Goal: Find specific page/section: Find specific page/section

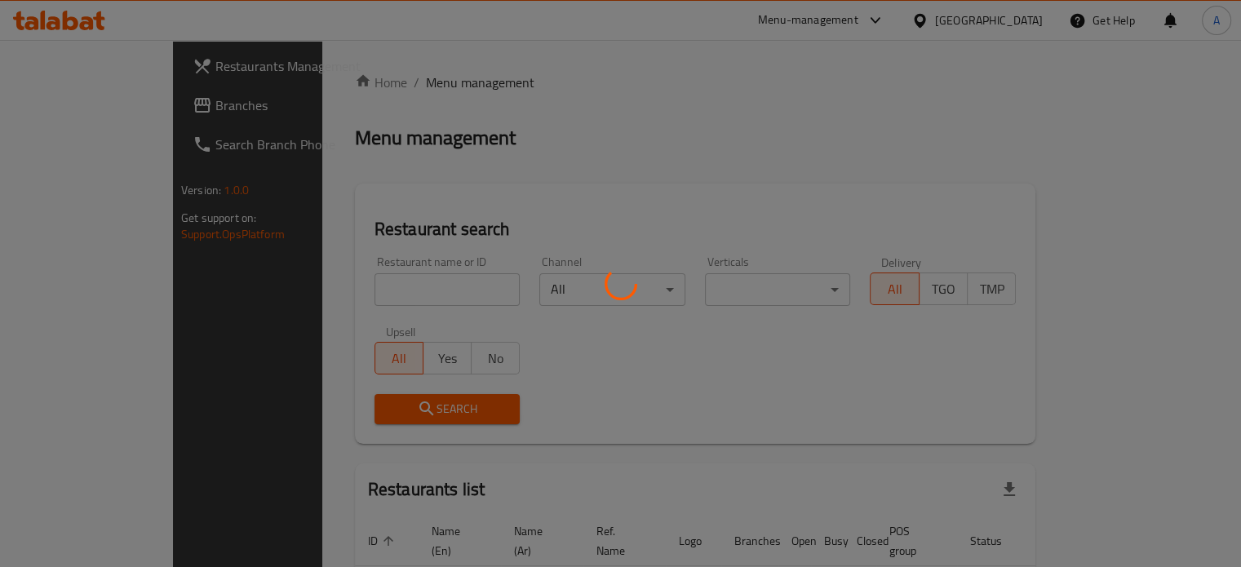
click at [353, 293] on div at bounding box center [620, 283] width 1241 height 567
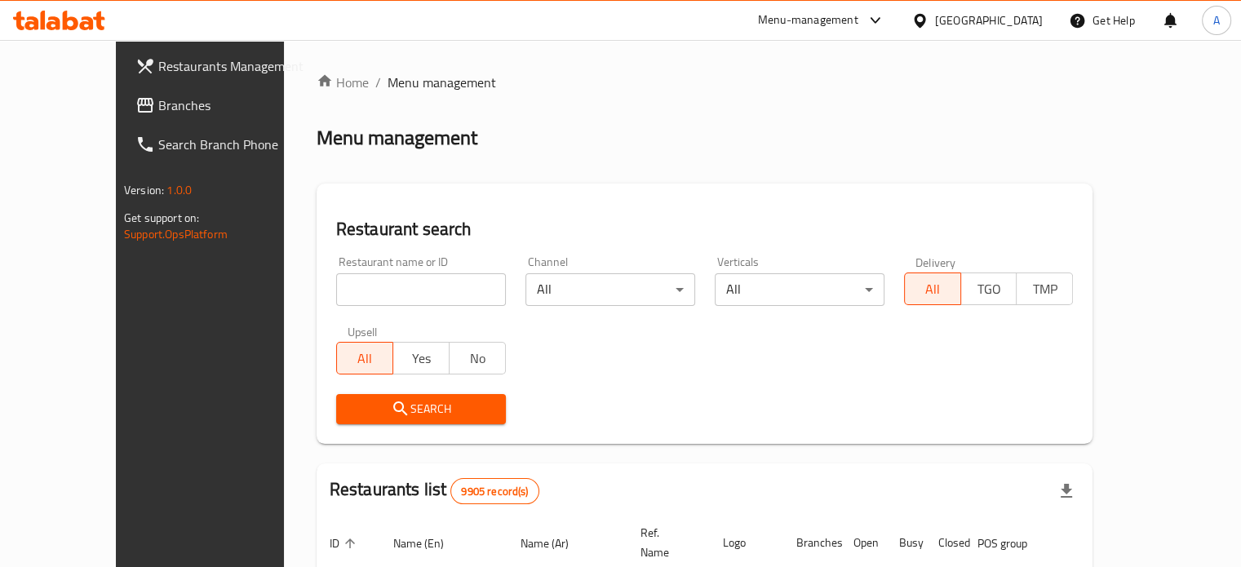
click at [336, 289] on input "search" at bounding box center [421, 289] width 170 height 33
paste input "Canton [GEOGRAPHIC_DATA]"
type input "Canton [GEOGRAPHIC_DATA]"
click at [380, 401] on span "Search" at bounding box center [421, 409] width 144 height 20
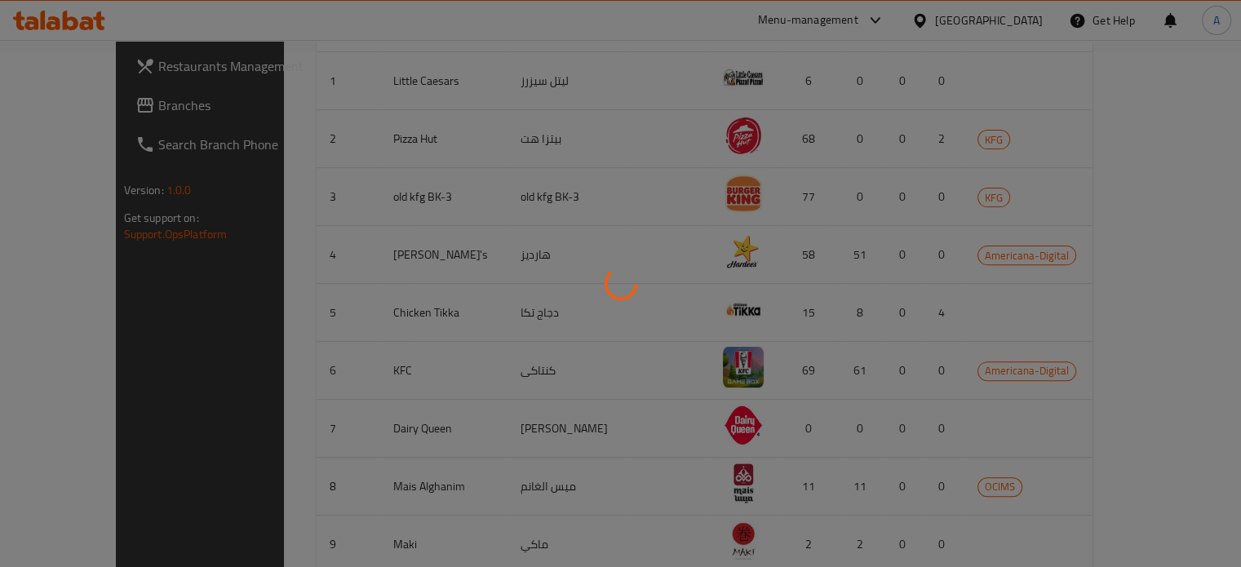
scroll to position [147, 0]
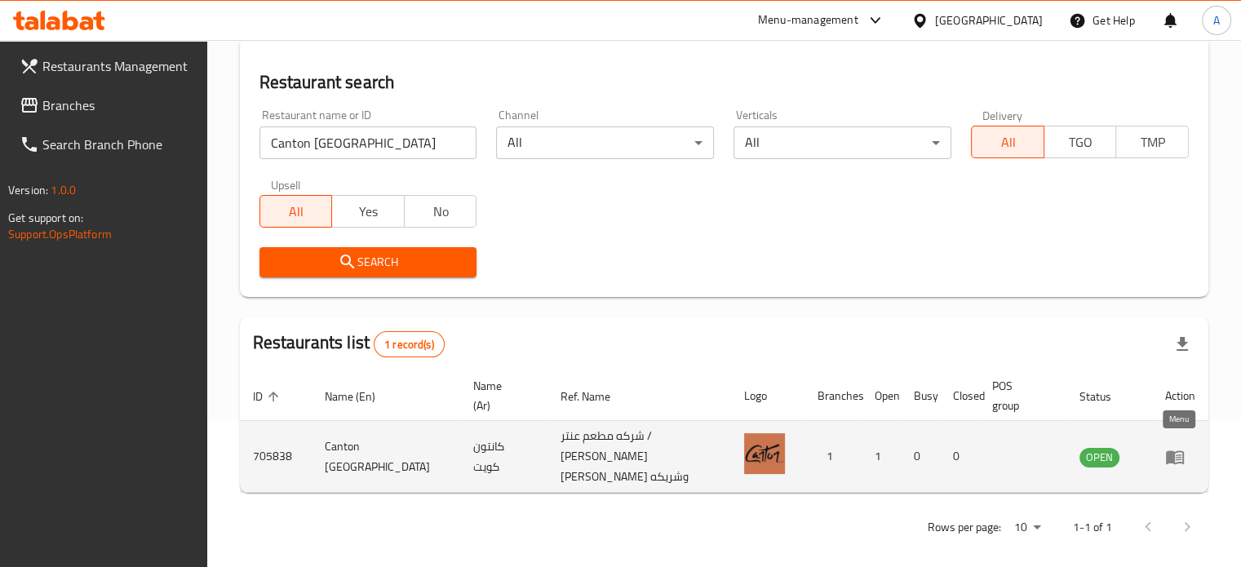
click at [1174, 450] on icon "enhanced table" at bounding box center [1175, 457] width 18 height 14
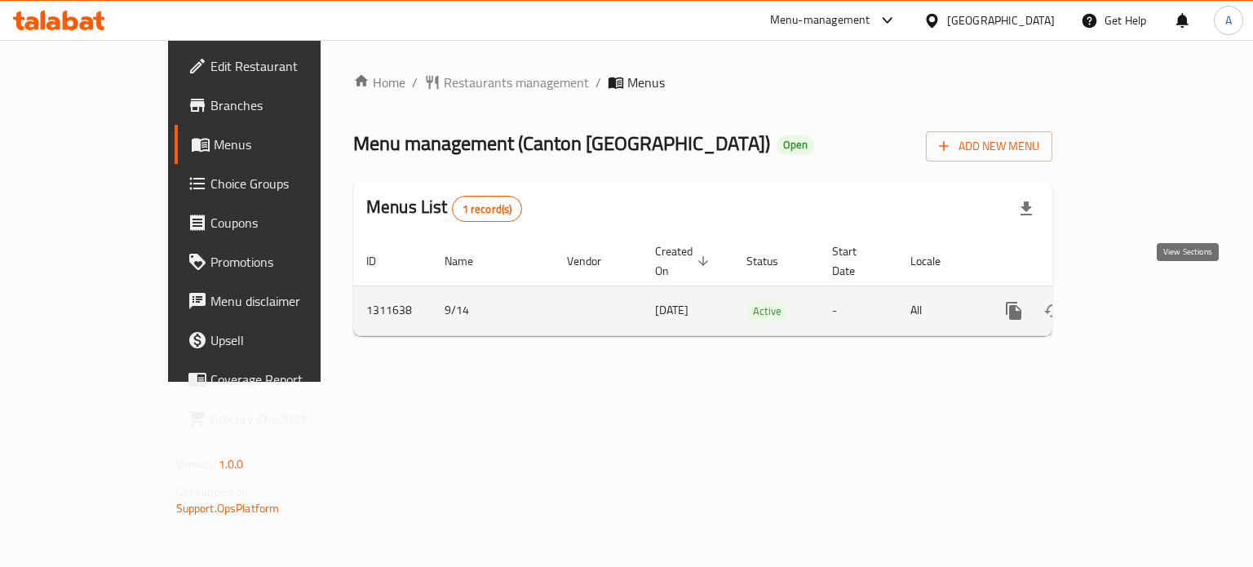
click at [1142, 301] on icon "enhanced table" at bounding box center [1132, 311] width 20 height 20
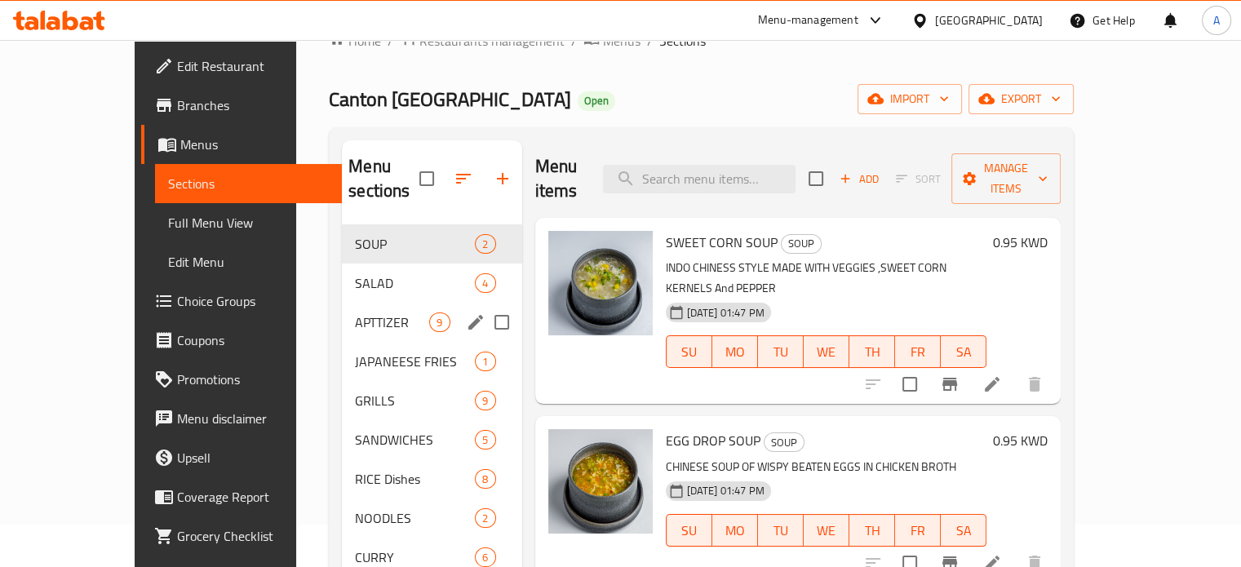
scroll to position [82, 0]
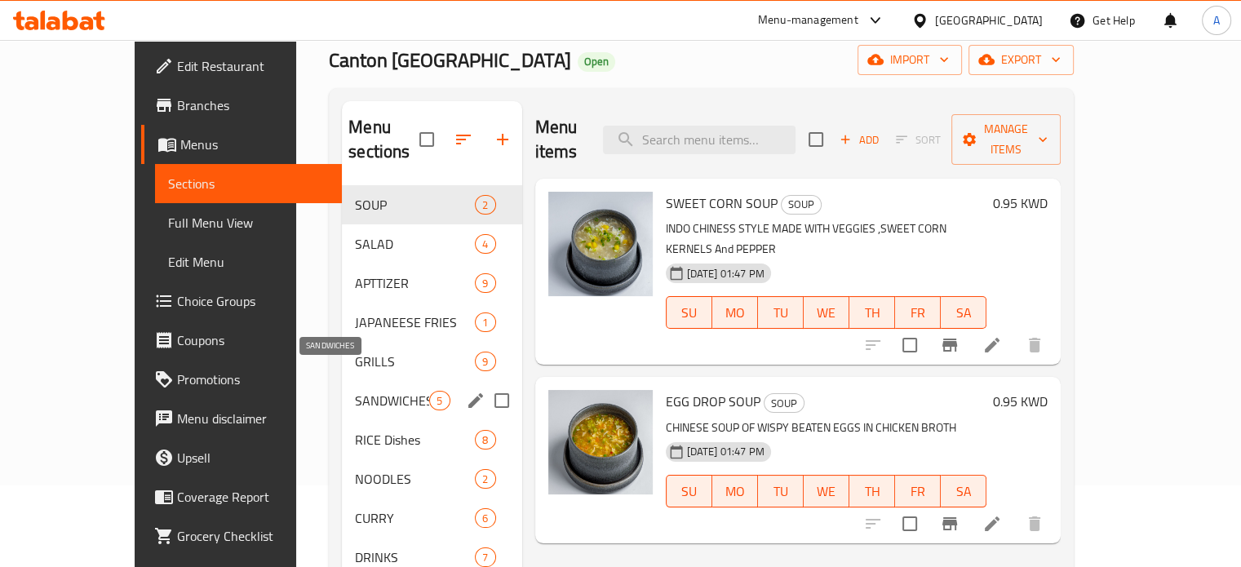
click at [355, 391] on span "SANDWICHES" at bounding box center [392, 401] width 74 height 20
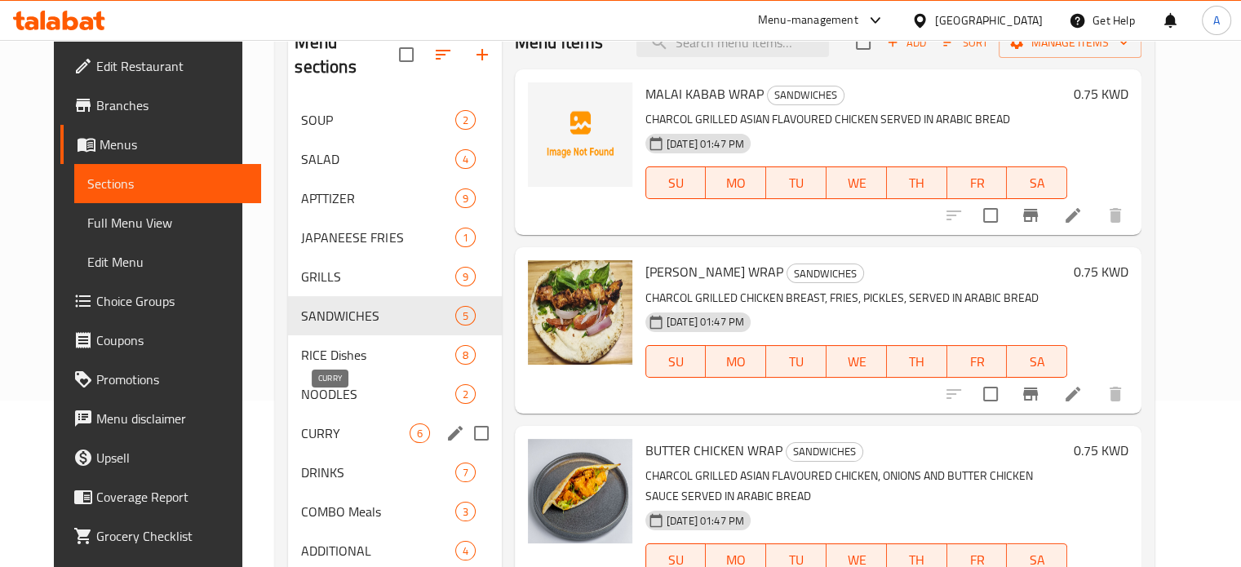
scroll to position [228, 0]
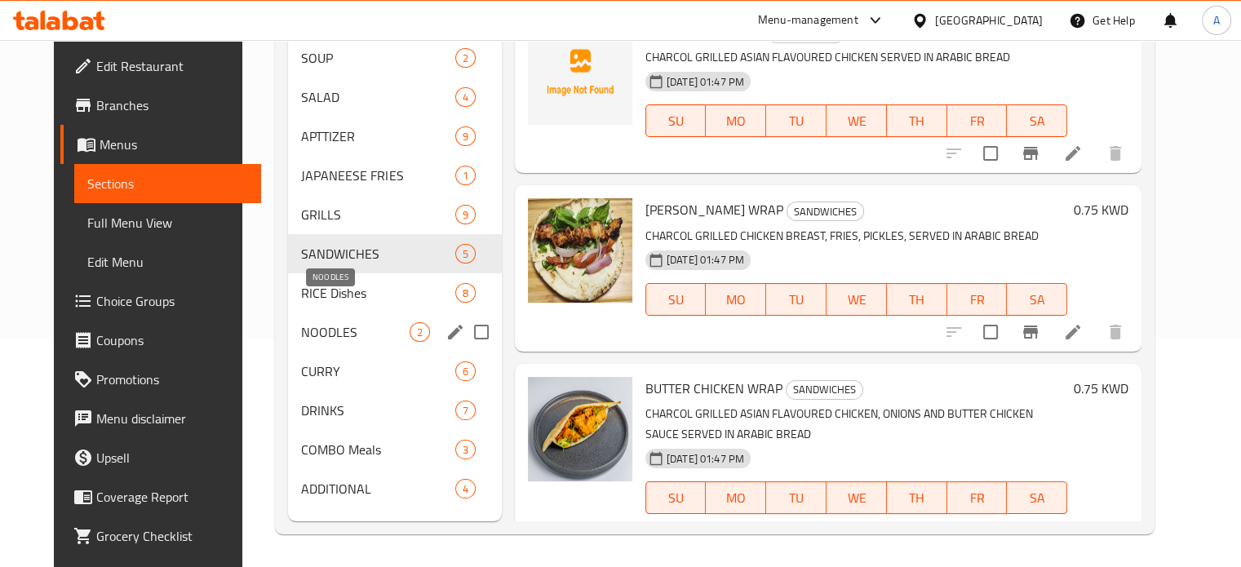
click at [333, 322] on span "NOODLES" at bounding box center [355, 332] width 108 height 20
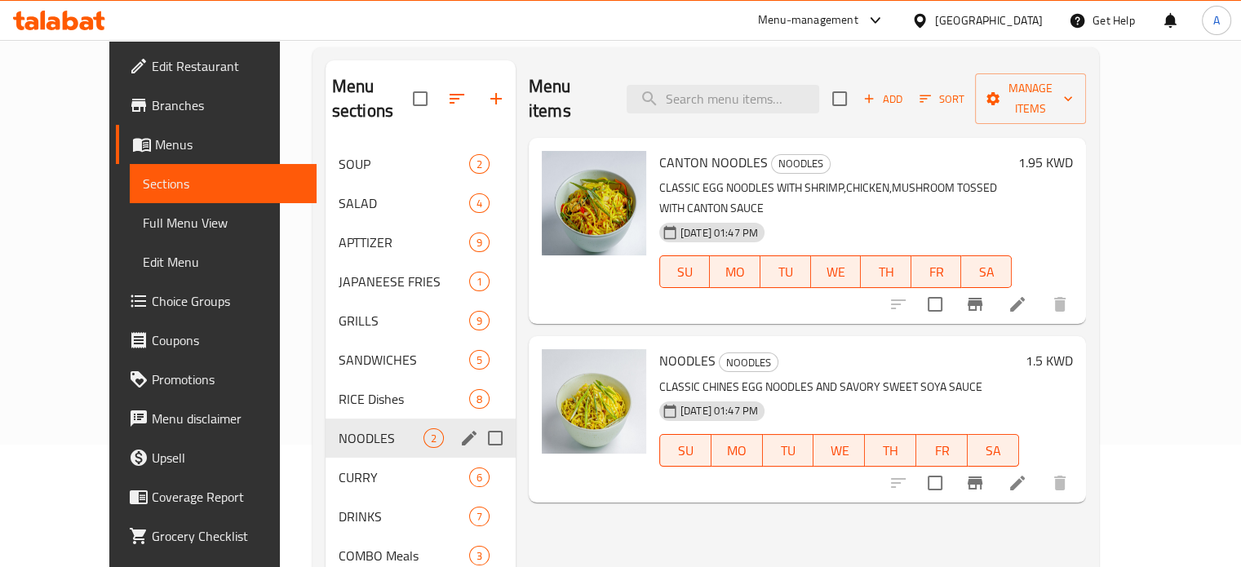
scroll to position [147, 0]
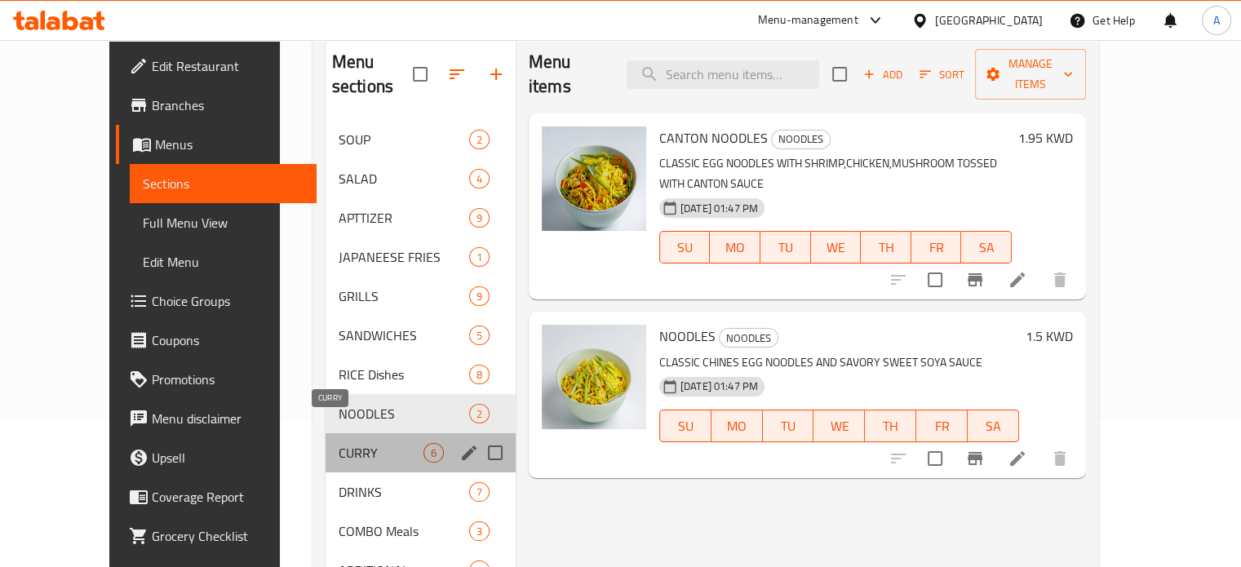
click at [339, 443] on span "CURRY" at bounding box center [381, 453] width 85 height 20
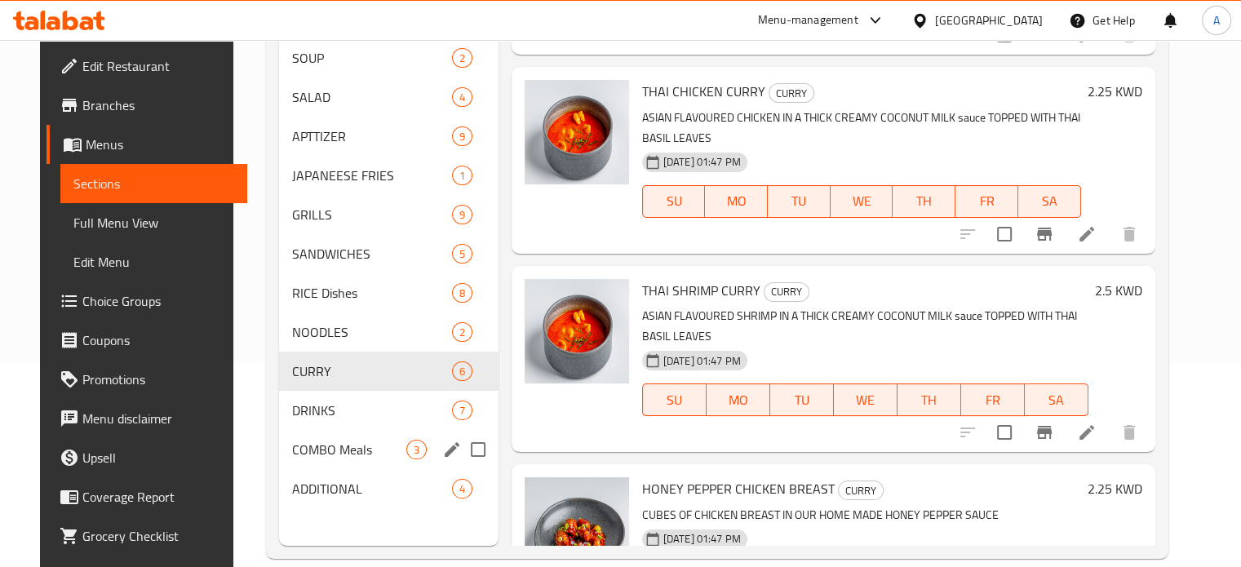
scroll to position [228, 0]
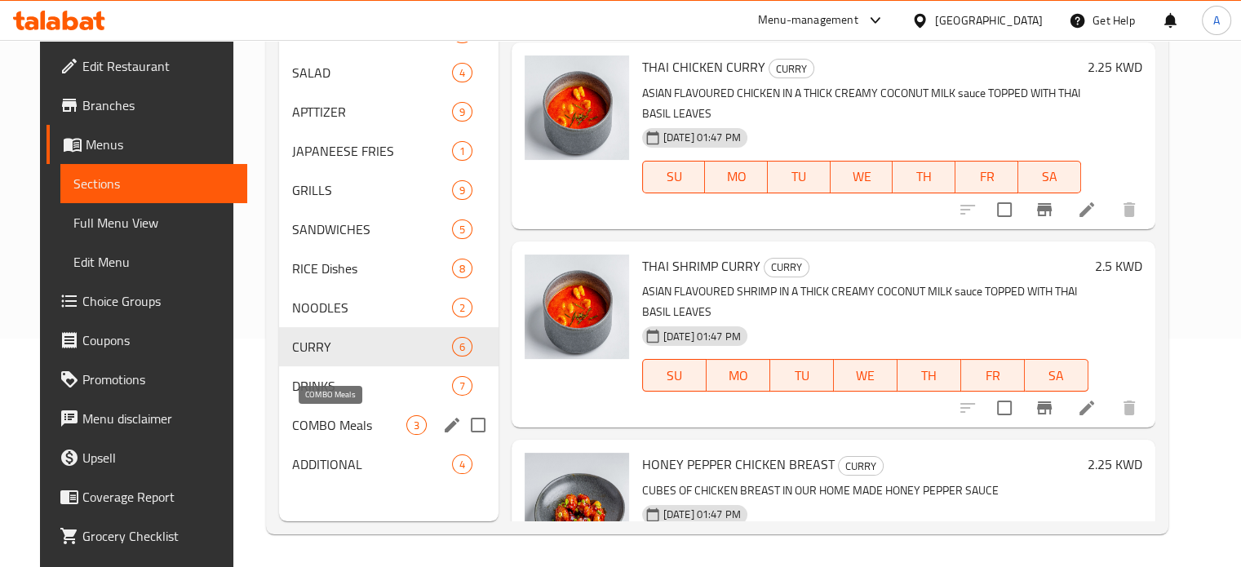
click at [333, 420] on span "COMBO Meals" at bounding box center [348, 425] width 113 height 20
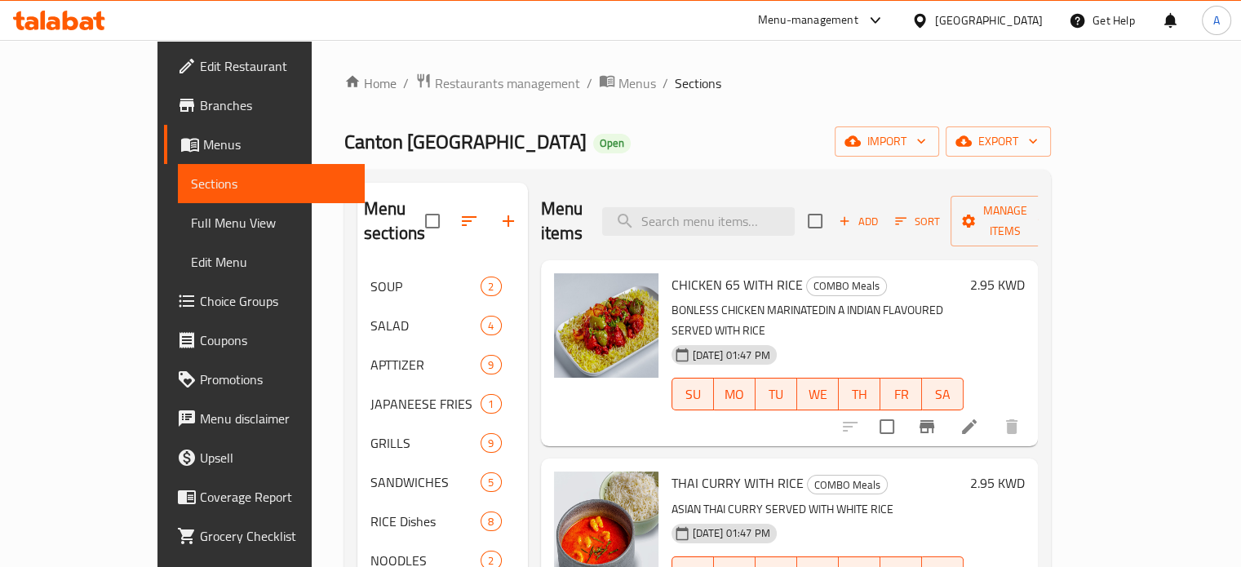
click at [81, 24] on icon at bounding box center [87, 23] width 14 height 14
